Goal: Task Accomplishment & Management: Manage account settings

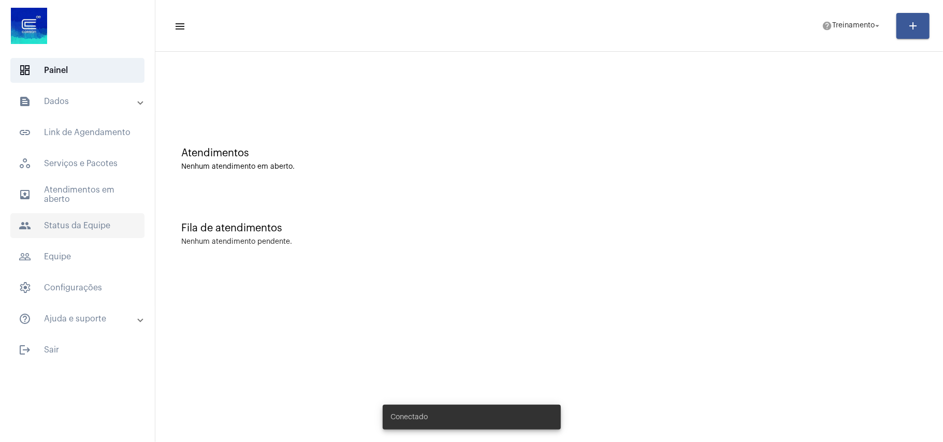
click at [51, 226] on span "people Status da Equipe" at bounding box center [77, 225] width 134 height 25
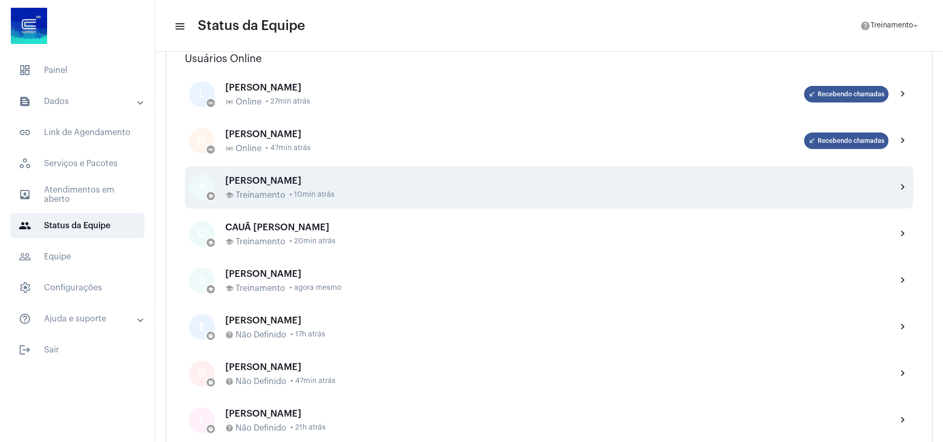
scroll to position [138, 0]
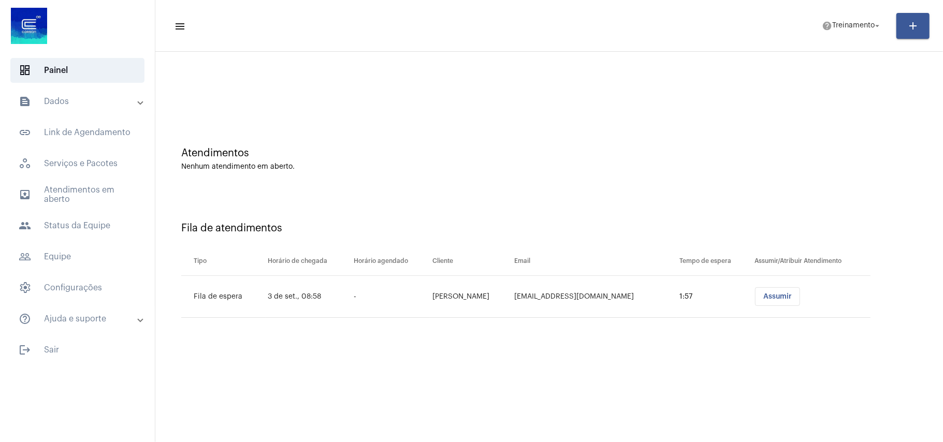
click at [561, 353] on mat-sidenav-content "menu help Treinamento arrow_drop_down add Atendimentos Nenhum atendimento em ab…" at bounding box center [548, 221] width 787 height 442
drag, startPoint x: 400, startPoint y: 365, endPoint x: 400, endPoint y: 359, distance: 6.2
click at [401, 365] on mat-sidenav-content "menu help Treinamento arrow_drop_down add Atendimentos Nenhum atendimento em ab…" at bounding box center [548, 221] width 787 height 442
click at [496, 354] on mat-sidenav-content "menu help Treinamento arrow_drop_down add Atendimentos Nenhum atendimento em ab…" at bounding box center [548, 221] width 787 height 442
click at [481, 368] on mat-sidenav-content "menu help Treinamento arrow_drop_down add Atendimentos Nenhum atendimento em ab…" at bounding box center [548, 221] width 787 height 442
